Goal: Information Seeking & Learning: Check status

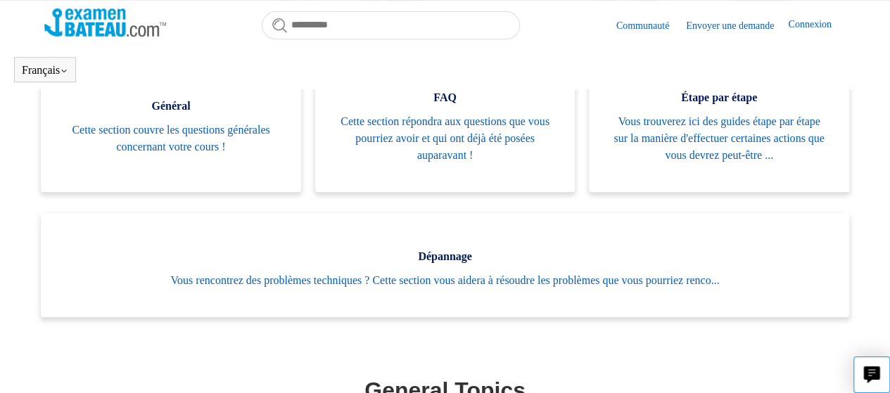
scroll to position [383, 0]
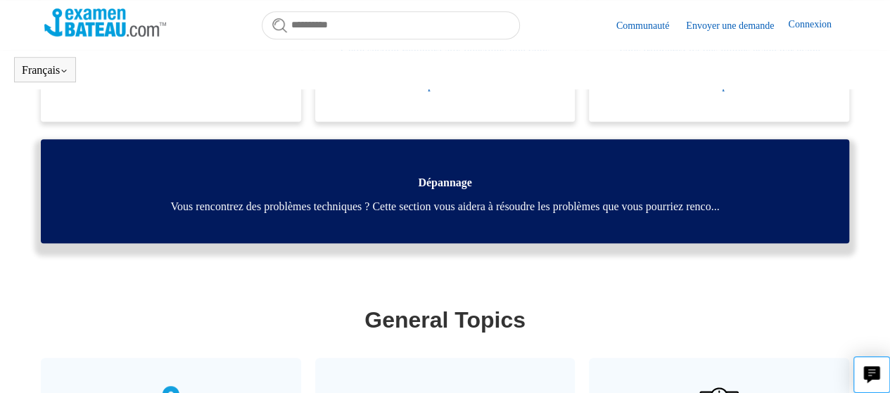
click at [460, 201] on span "Vous rencontrez des problèmes techniques ? Cette section vous aidera à résoudre…" at bounding box center [445, 207] width 767 height 17
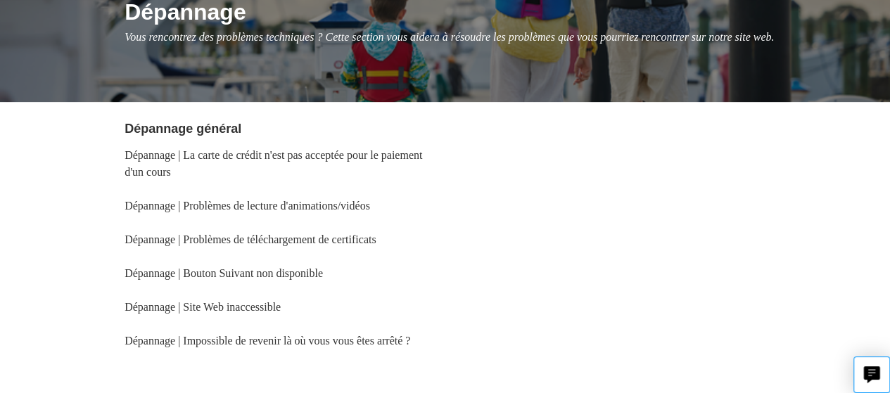
scroll to position [211, 0]
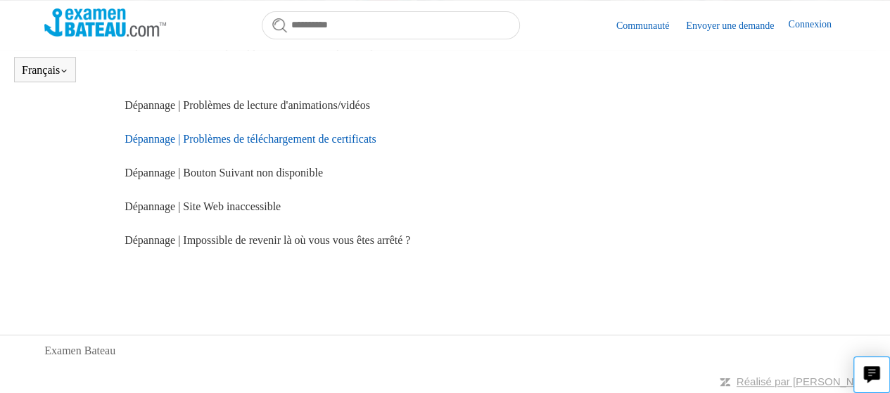
click at [341, 145] on link "Dépannage | Problèmes de téléchargement de certificats" at bounding box center [250, 139] width 251 height 12
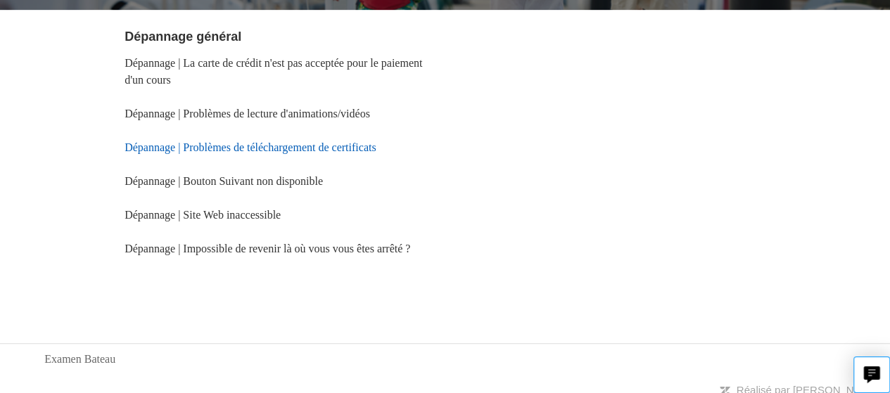
scroll to position [242, 0]
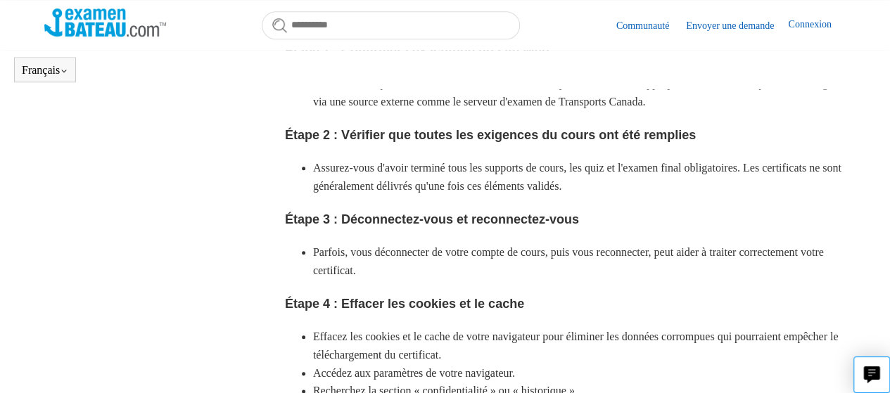
scroll to position [774, 0]
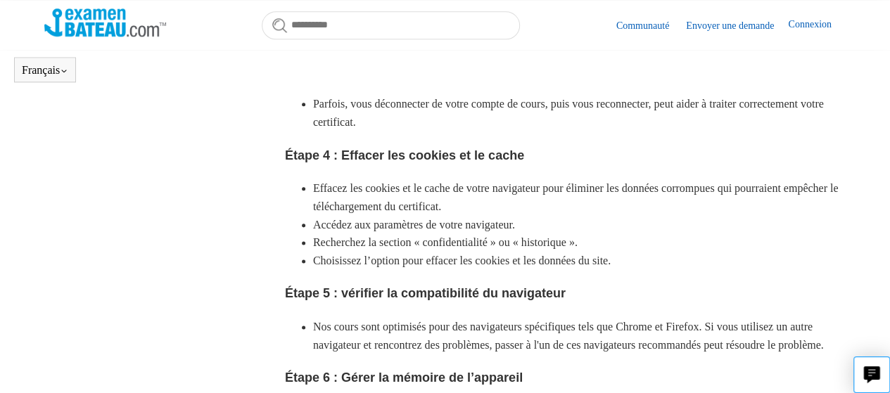
click at [812, 23] on link "Connexion" at bounding box center [816, 25] width 57 height 17
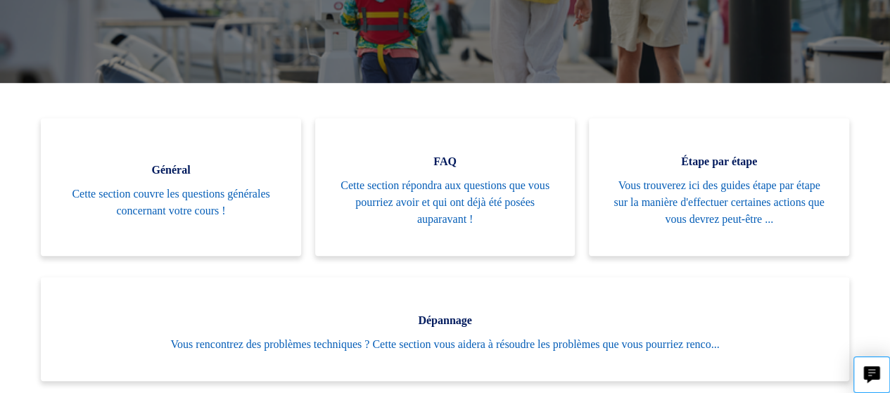
scroll to position [172, 0]
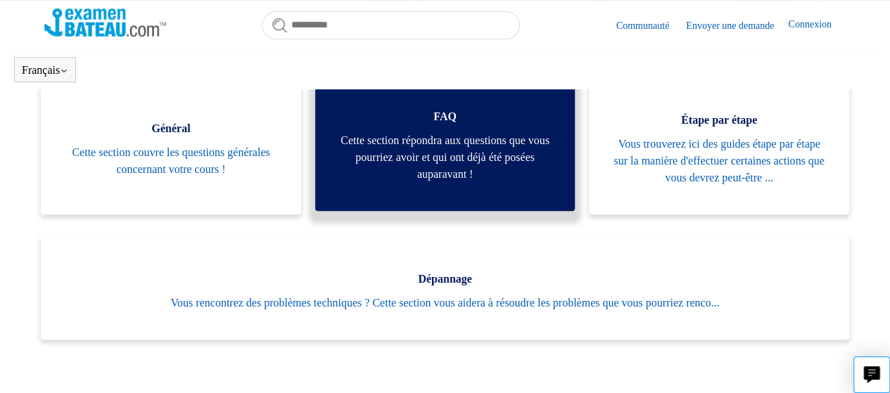
click at [486, 181] on span "Cette section répondra aux questions que vous pourriez avoir et qui ont déjà ét…" at bounding box center [445, 157] width 218 height 51
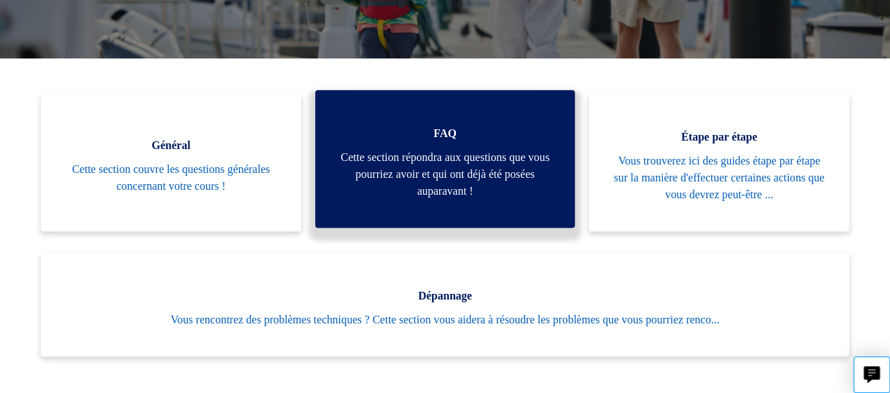
scroll to position [313, 0]
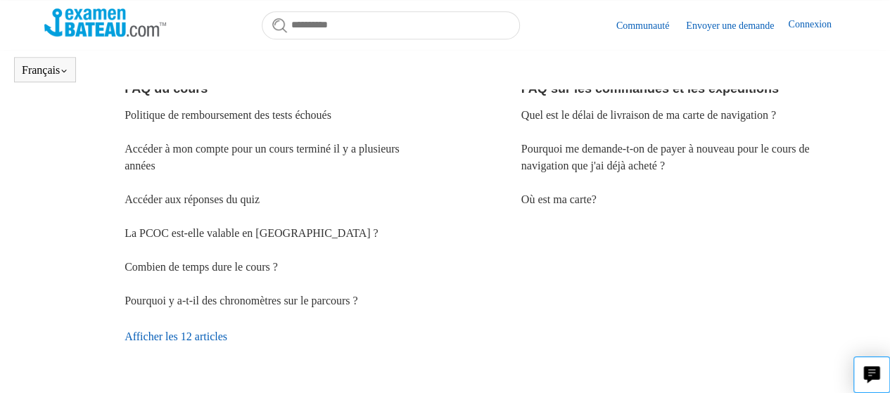
scroll to position [524, 0]
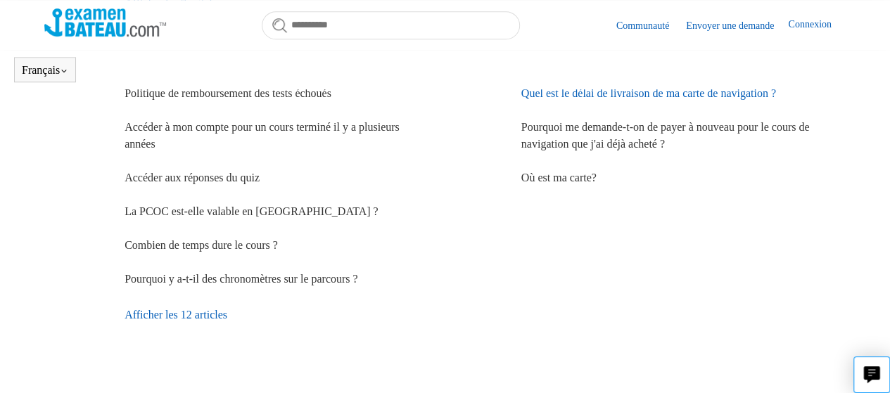
click at [710, 99] on link "Quel est le délai de livraison de ma carte de navigation ?" at bounding box center [649, 93] width 255 height 12
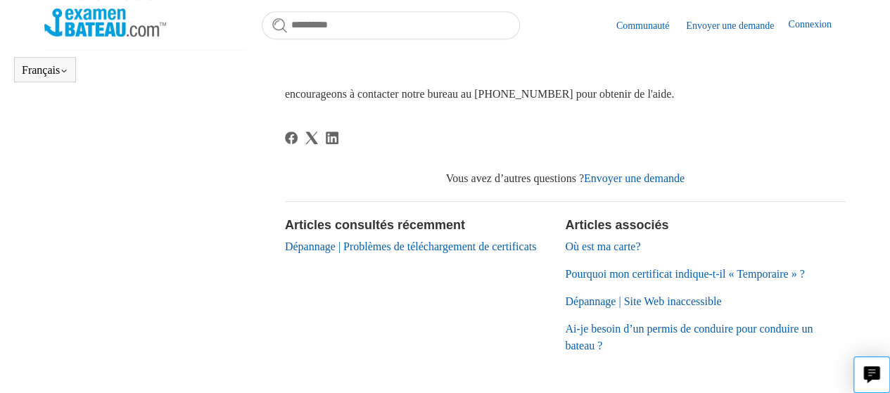
scroll to position [383, 0]
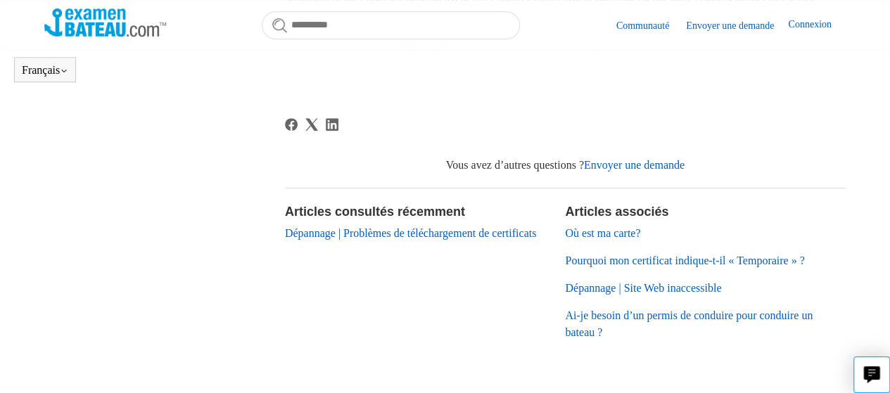
click at [599, 239] on link "Où est ma carte?" at bounding box center [602, 233] width 75 height 12
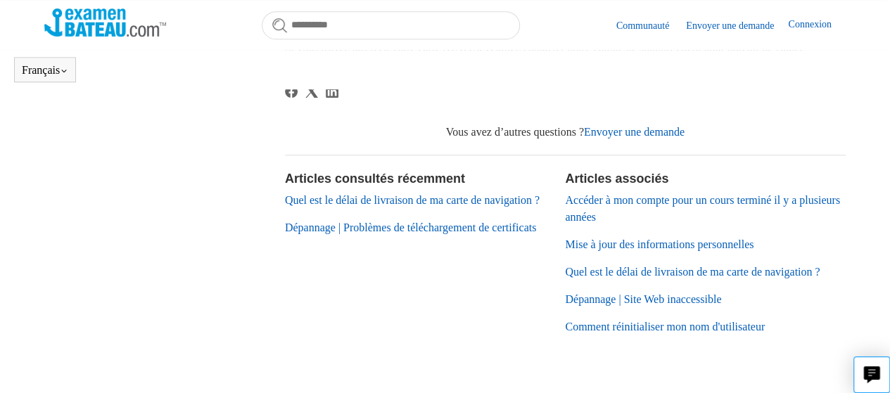
scroll to position [524, 0]
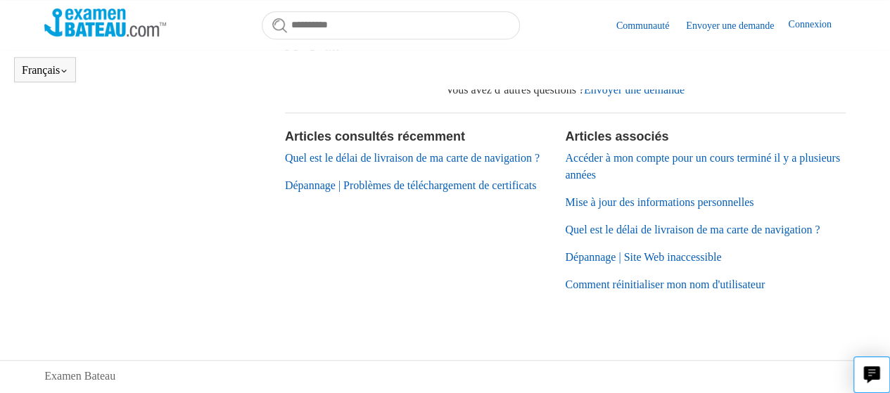
click at [448, 191] on link "Dépannage | Problèmes de téléchargement de certificats" at bounding box center [410, 185] width 251 height 12
